Goal: Information Seeking & Learning: Learn about a topic

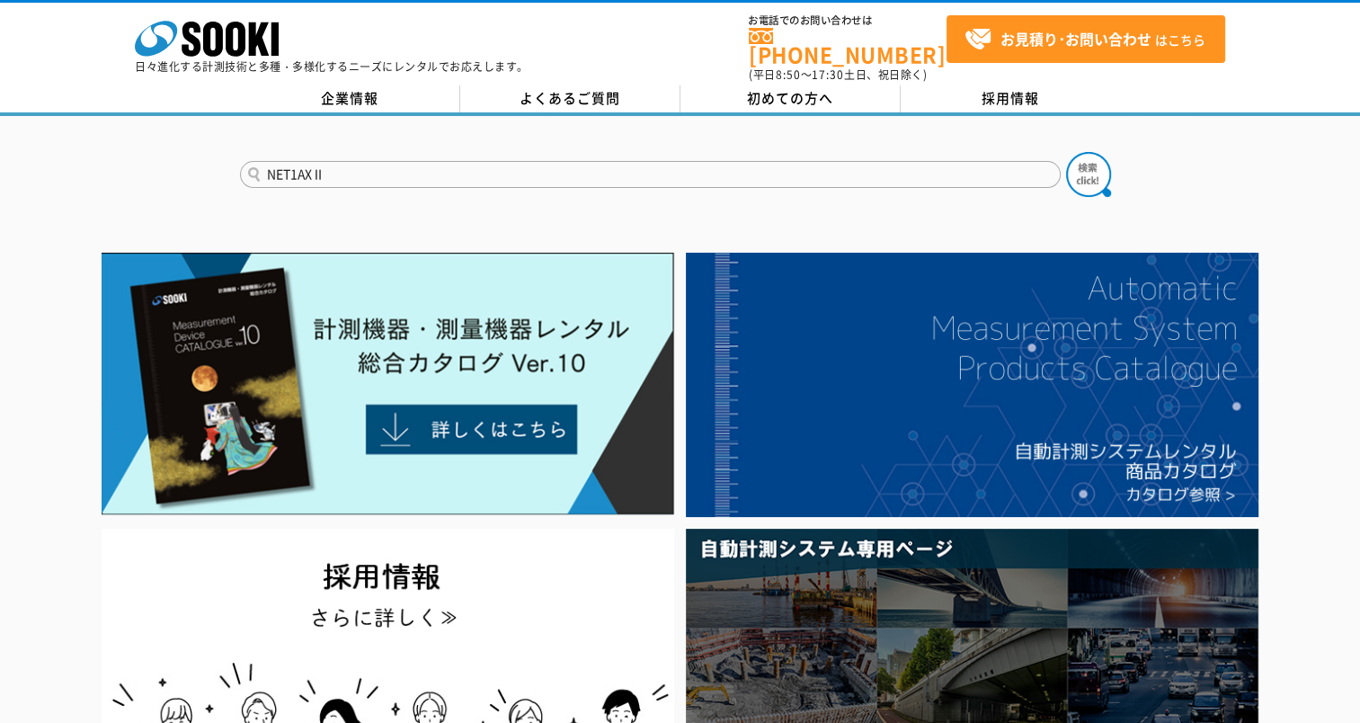
type input "NET1AXⅡ"
click at [1066, 152] on button at bounding box center [1088, 174] width 45 height 45
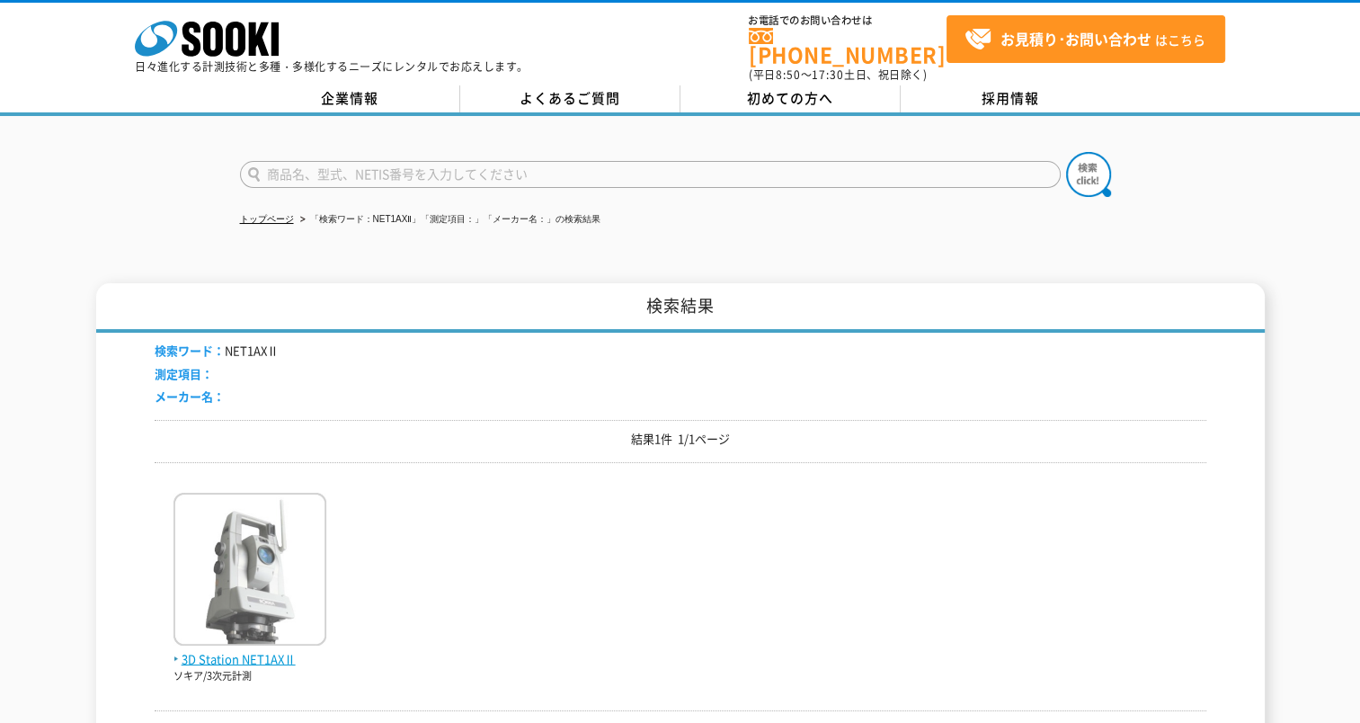
click at [280, 563] on img at bounding box center [250, 571] width 153 height 157
